Goal: Find specific page/section: Find specific page/section

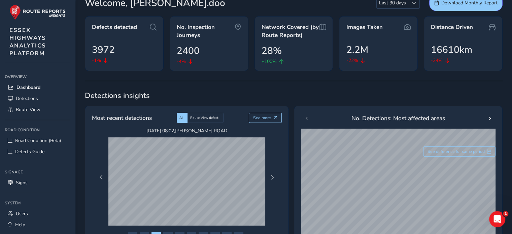
scroll to position [67, 0]
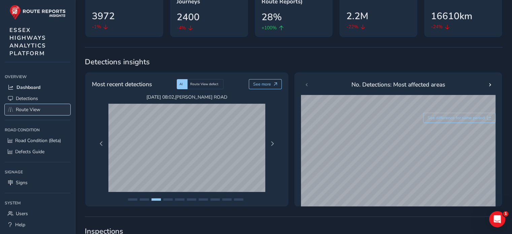
click at [15, 107] on link "Route View" at bounding box center [38, 109] width 66 height 11
